Goal: Task Accomplishment & Management: Manage account settings

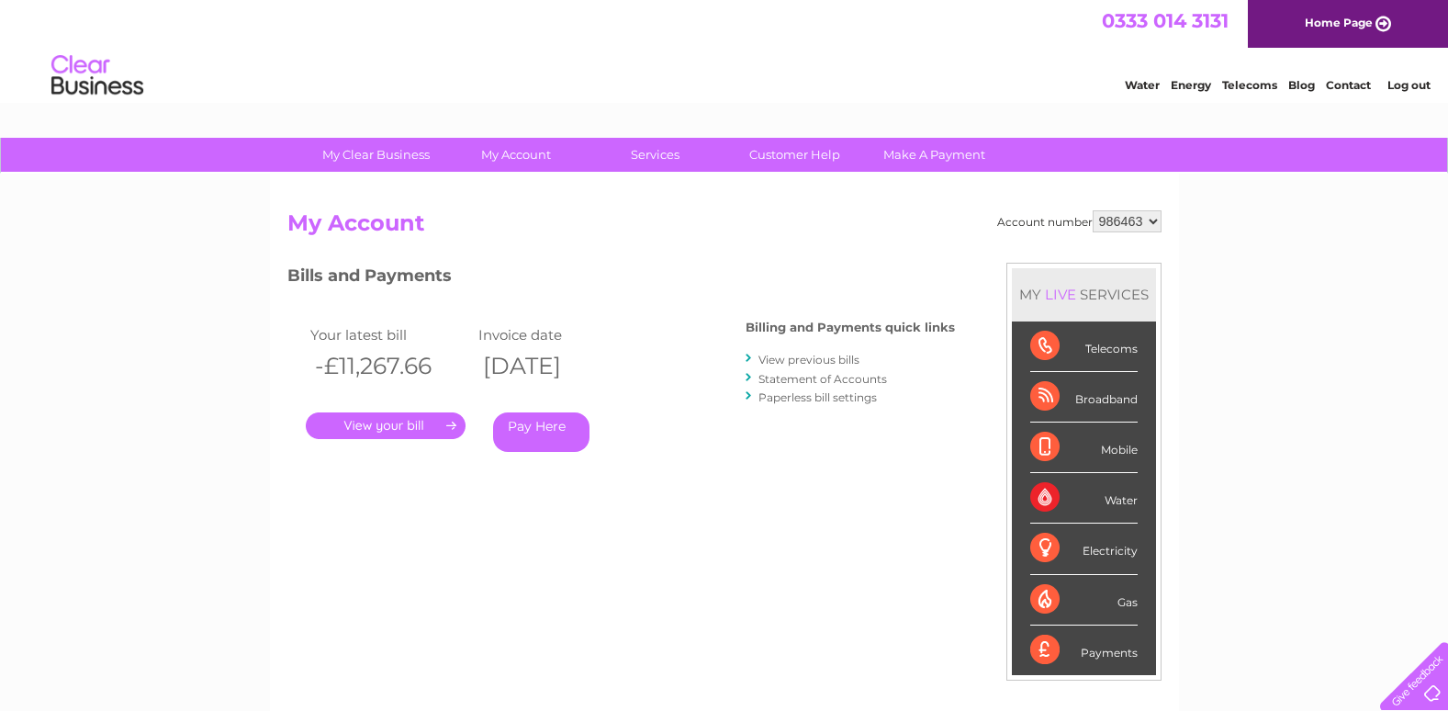
click at [774, 361] on link "View previous bills" at bounding box center [808, 360] width 101 height 14
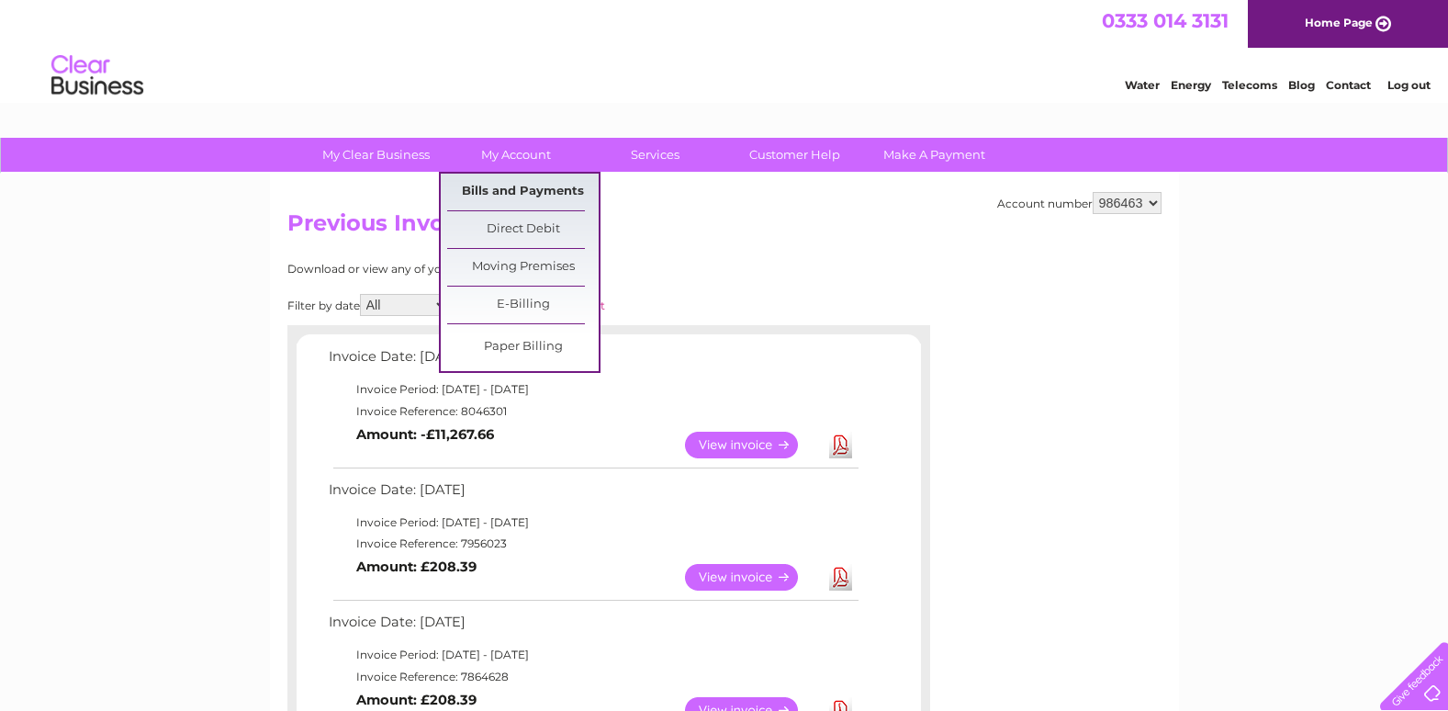
click at [506, 182] on link "Bills and Payments" at bounding box center [522, 192] width 151 height 37
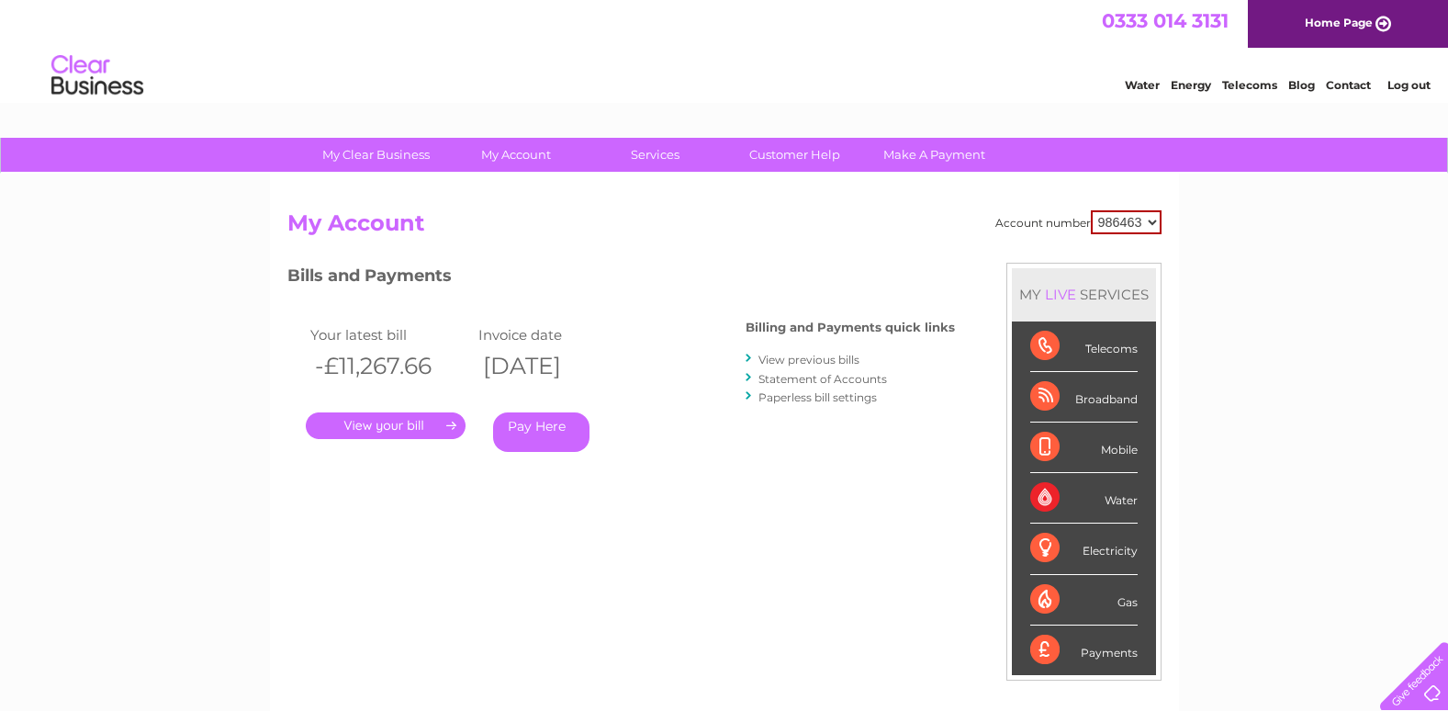
click at [800, 381] on link "Statement of Accounts" at bounding box center [822, 379] width 129 height 14
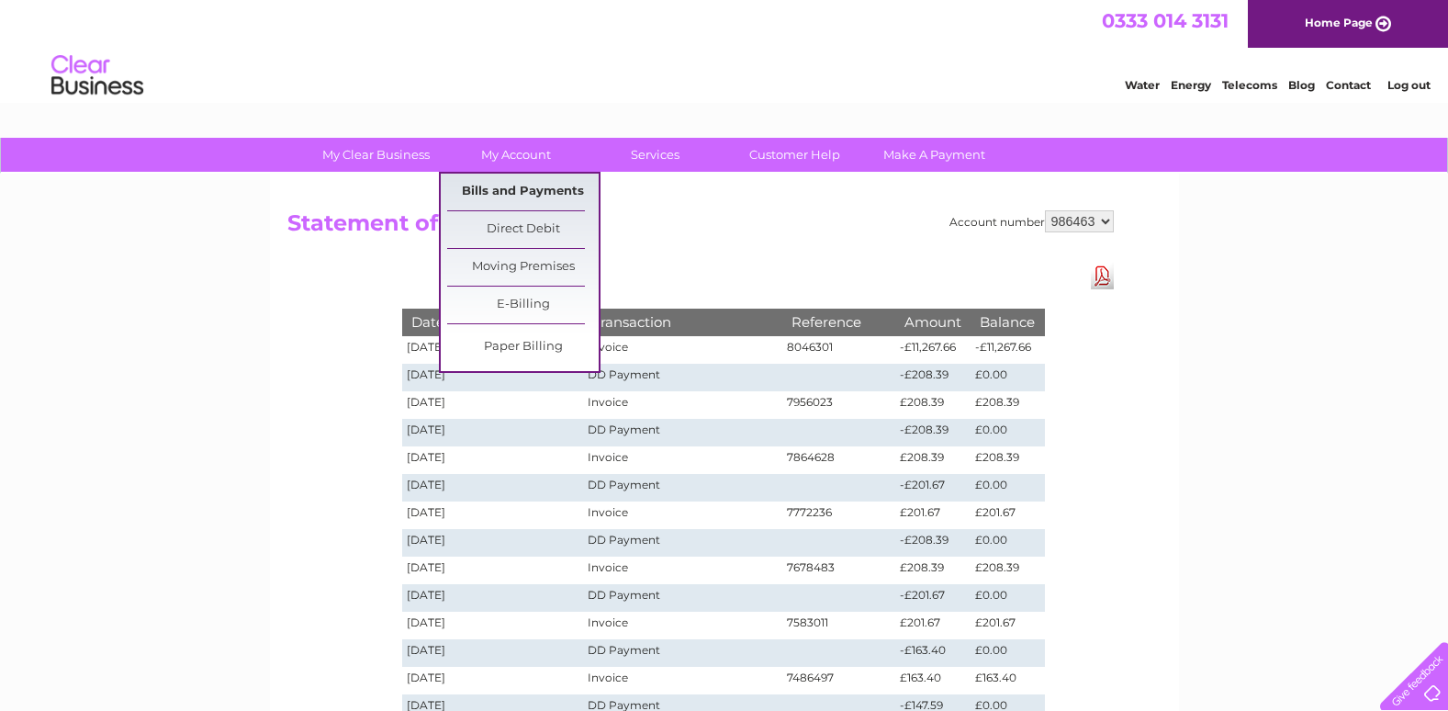
click at [506, 200] on link "Bills and Payments" at bounding box center [522, 192] width 151 height 37
click at [508, 195] on link "Bills and Payments" at bounding box center [522, 192] width 151 height 37
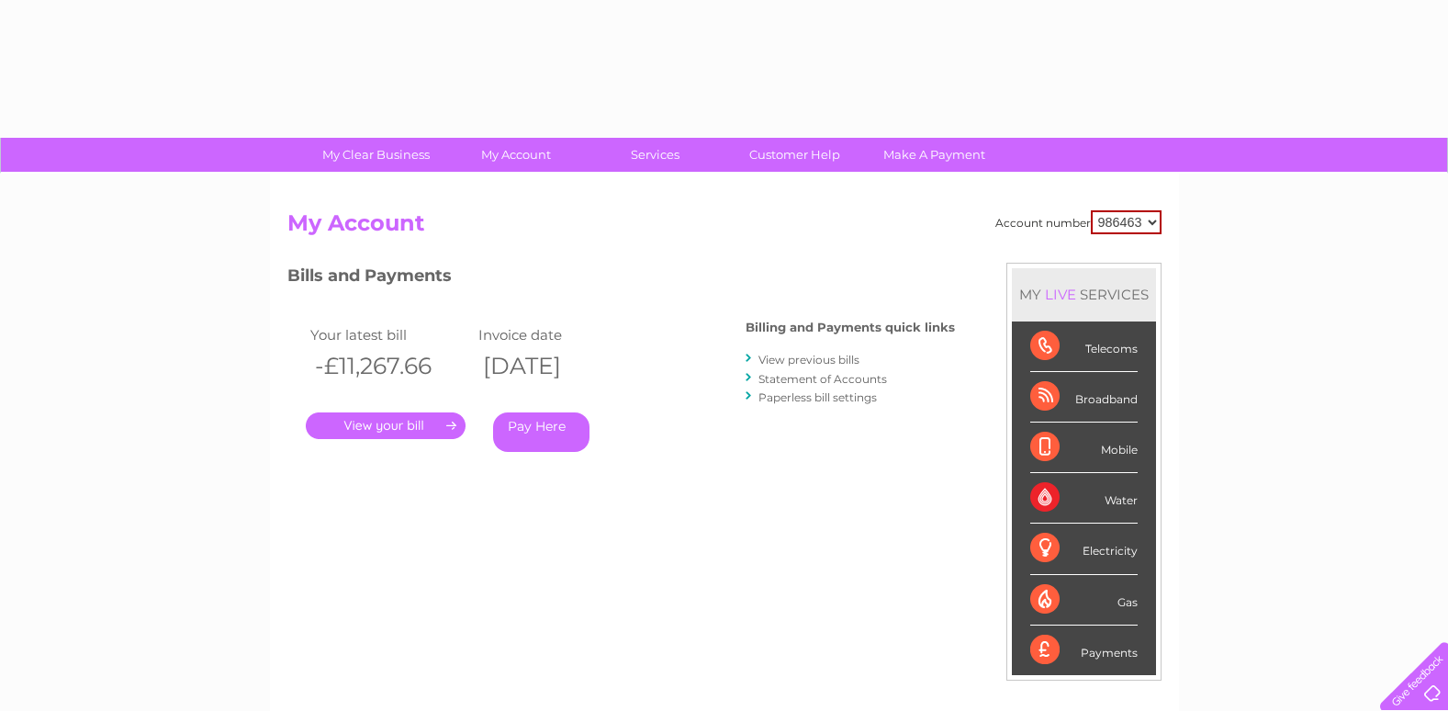
click at [439, 432] on link "." at bounding box center [386, 425] width 160 height 27
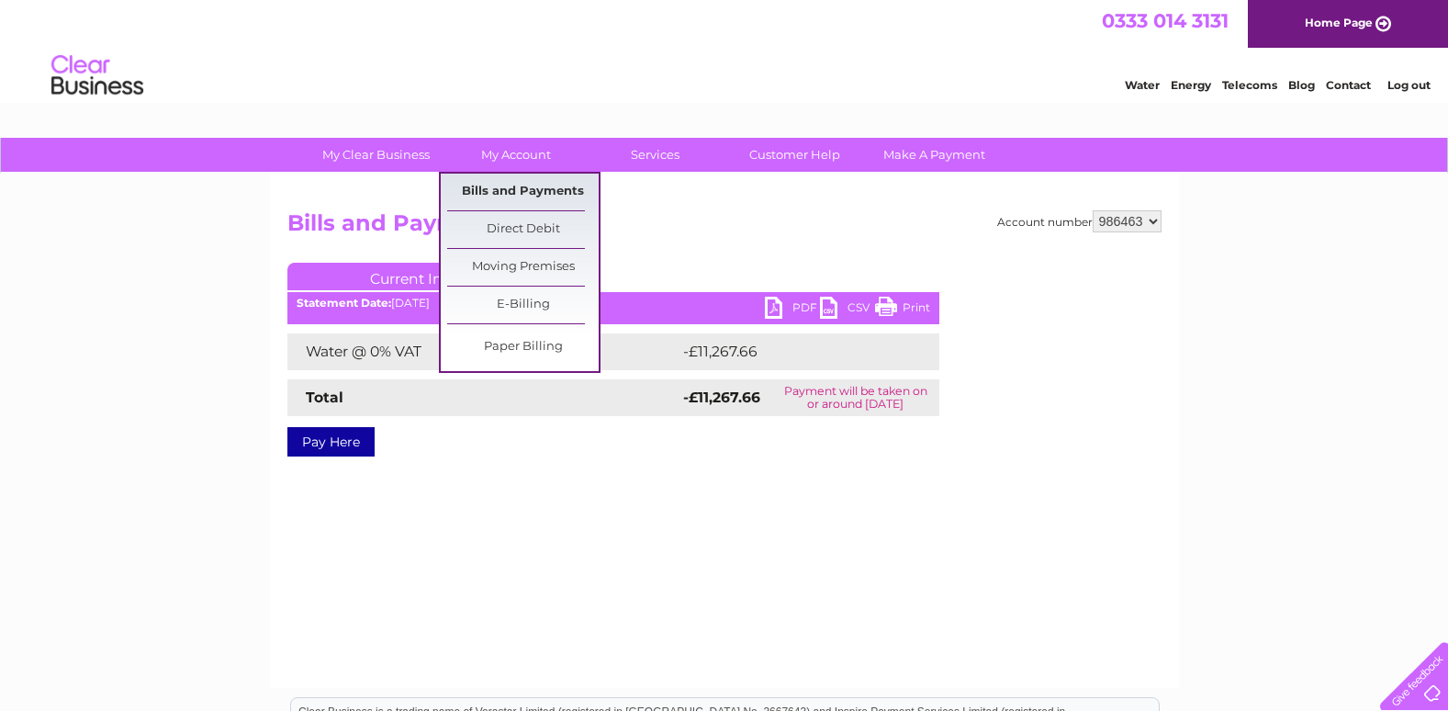
click at [532, 187] on link "Bills and Payments" at bounding box center [522, 192] width 151 height 37
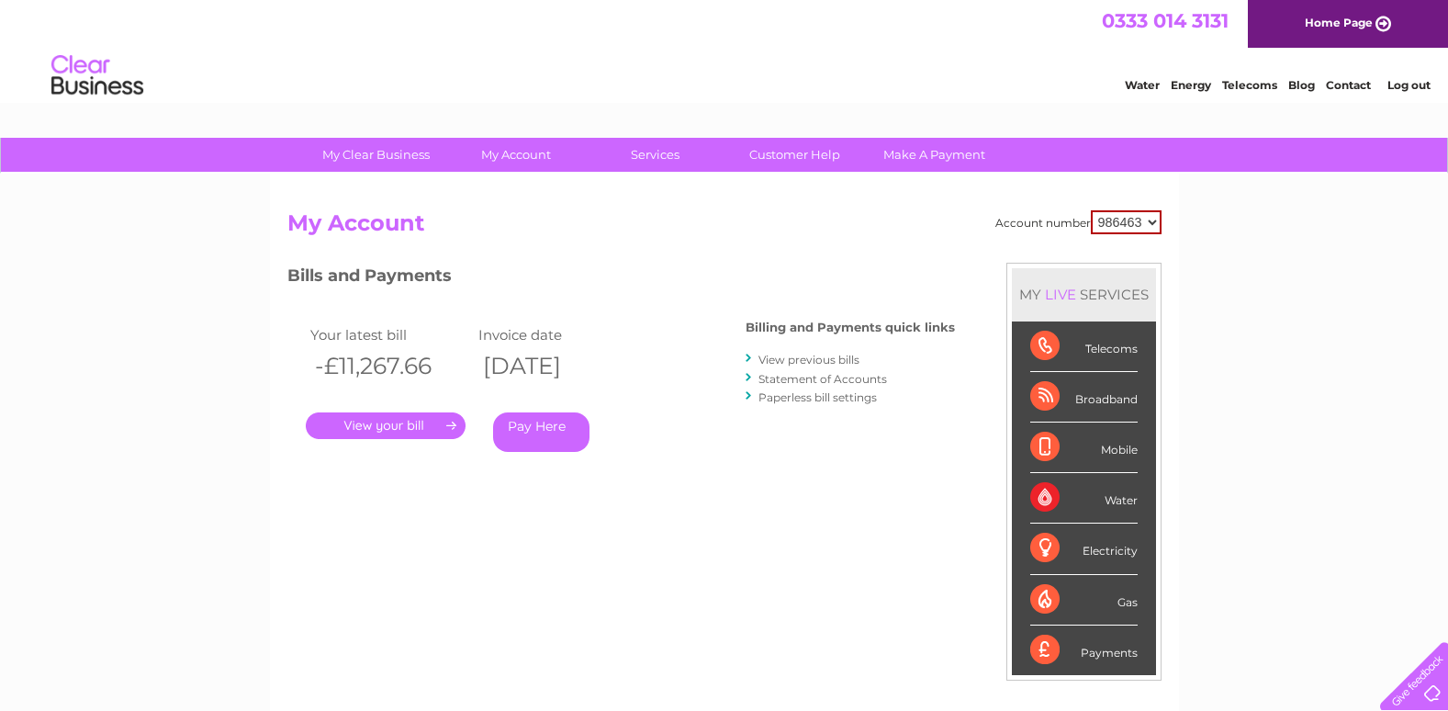
click at [851, 357] on link "View previous bills" at bounding box center [808, 360] width 101 height 14
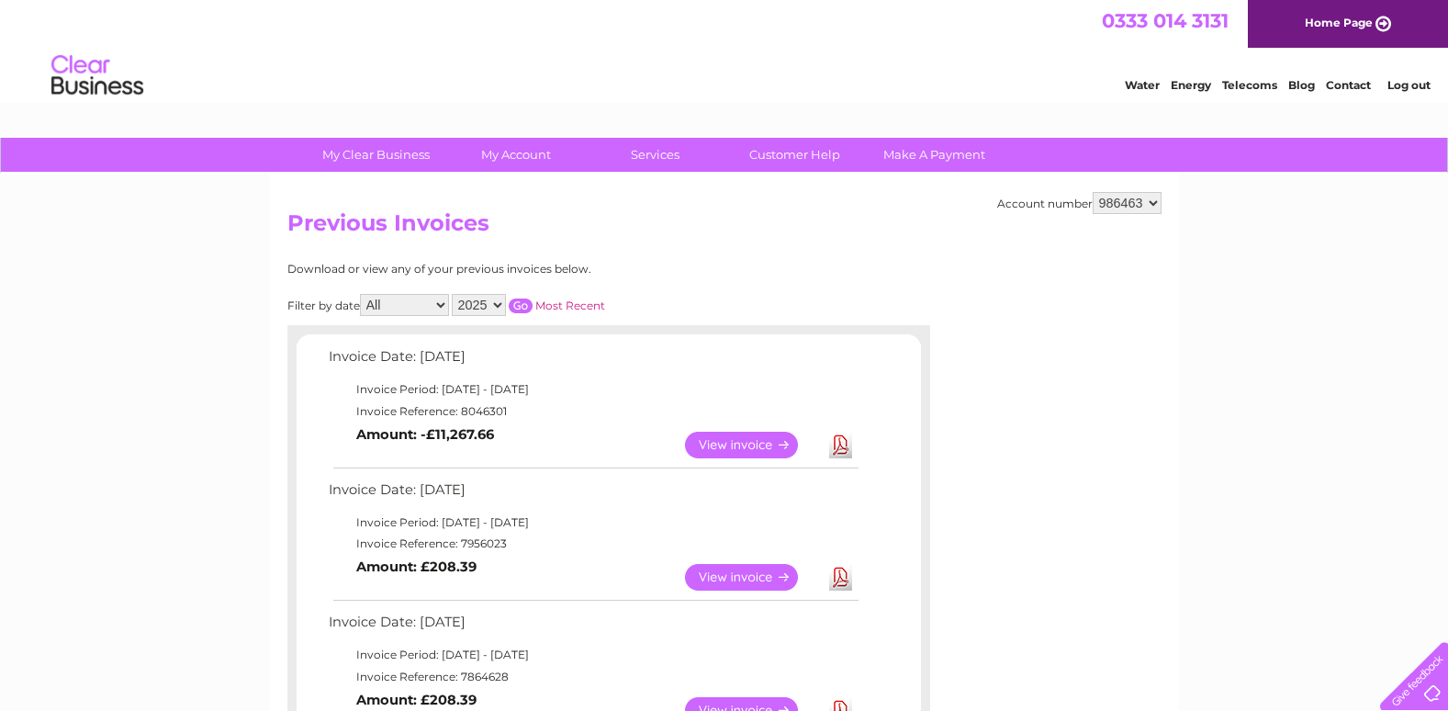
click at [1153, 203] on select "986463 986466 986468 986469" at bounding box center [1127, 203] width 69 height 22
click at [766, 443] on link "View" at bounding box center [752, 445] width 135 height 27
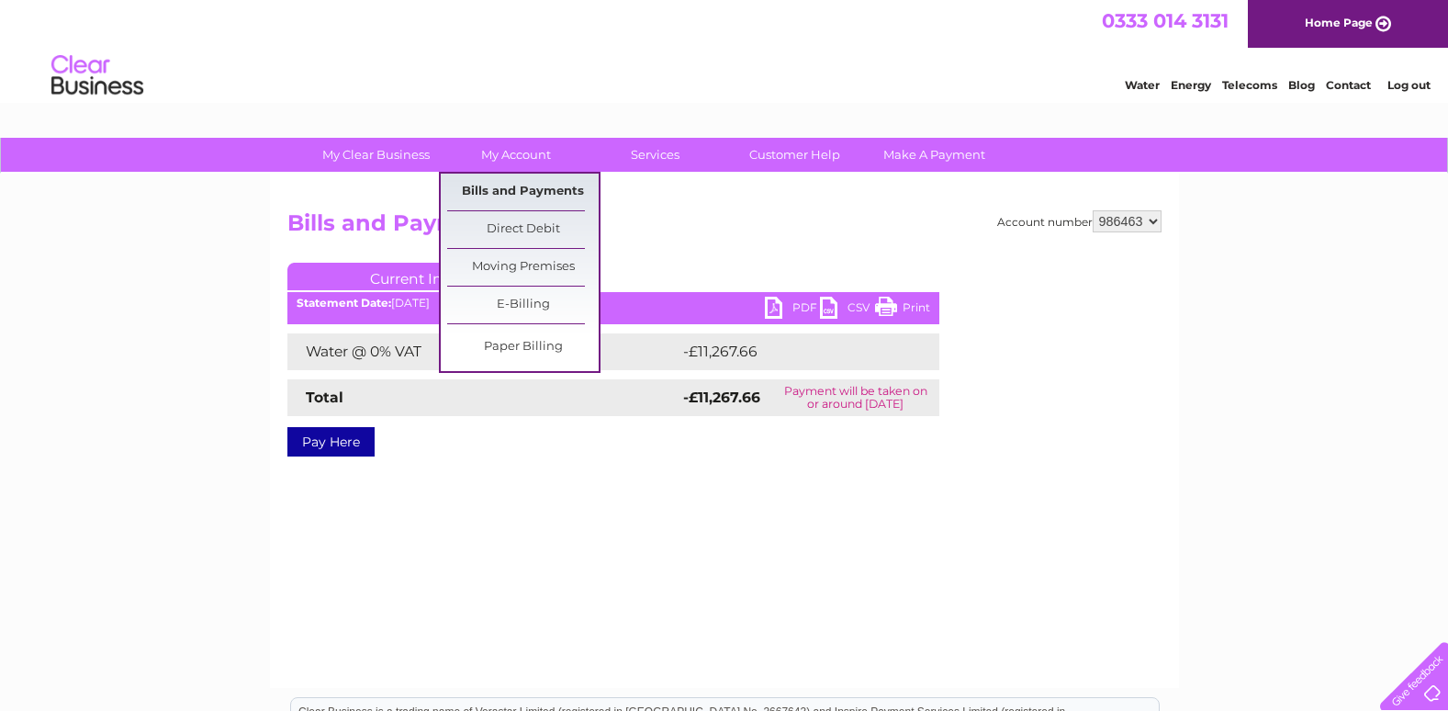
click at [560, 194] on link "Bills and Payments" at bounding box center [522, 192] width 151 height 37
